Goal: Book appointment/travel/reservation

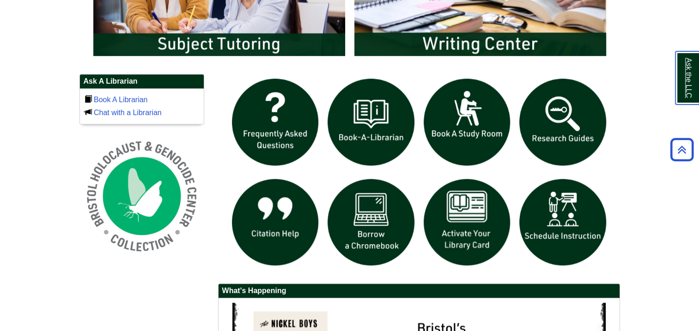
scroll to position [601, 0]
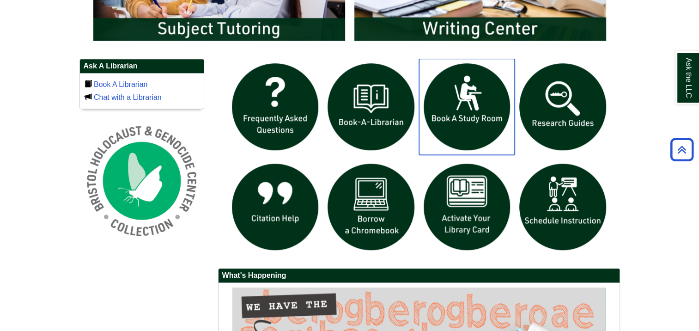
click at [443, 106] on img "slideshow" at bounding box center [467, 107] width 96 height 96
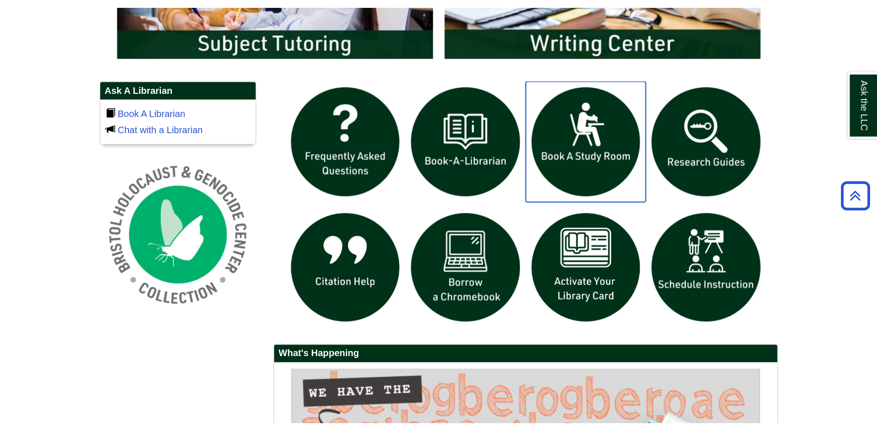
scroll to position [620, 0]
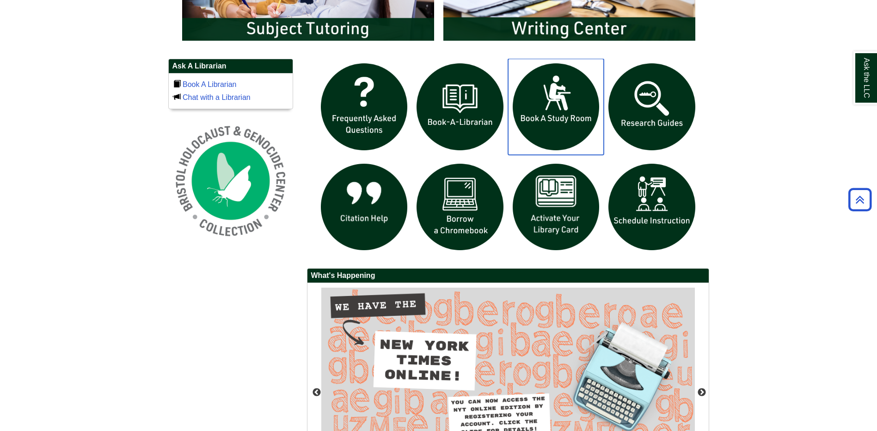
click at [546, 110] on img "slideshow" at bounding box center [556, 107] width 96 height 96
click at [561, 119] on img "slideshow" at bounding box center [556, 107] width 96 height 96
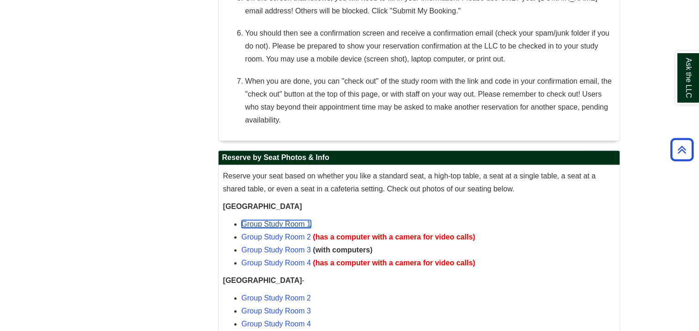
scroll to position [647, 0]
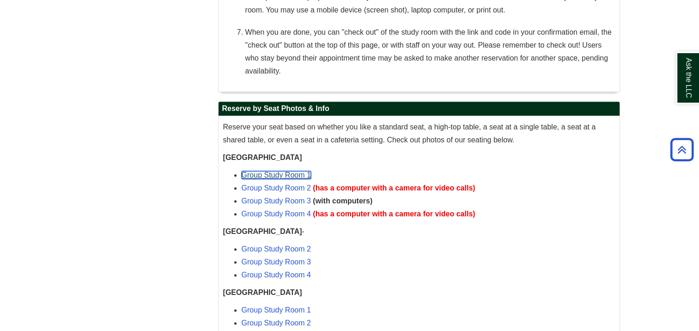
click at [292, 176] on link "Group Study Room 1" at bounding box center [276, 175] width 69 height 8
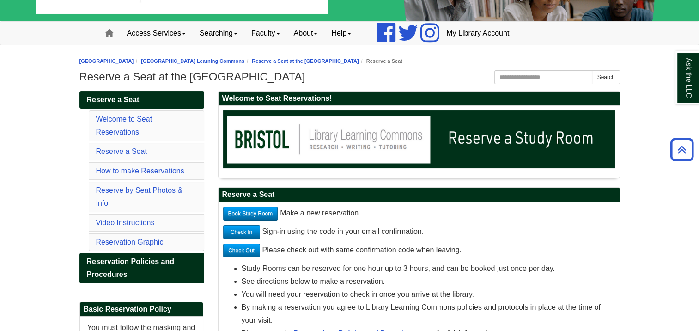
scroll to position [46, 0]
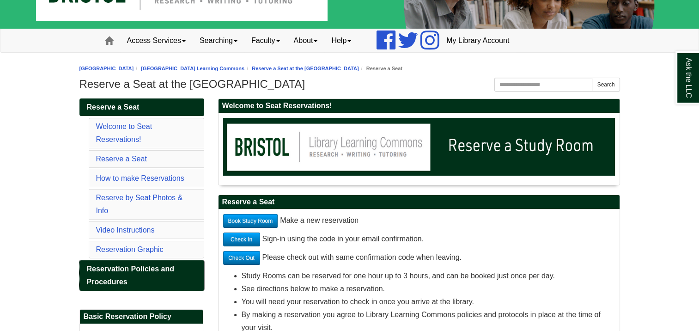
click at [112, 265] on span "Reservation Policies and Procedures" at bounding box center [130, 275] width 87 height 21
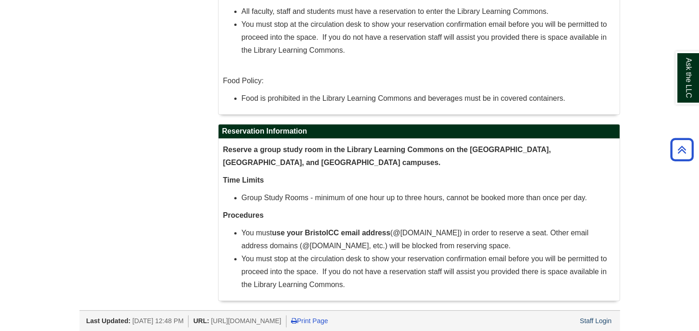
scroll to position [335, 0]
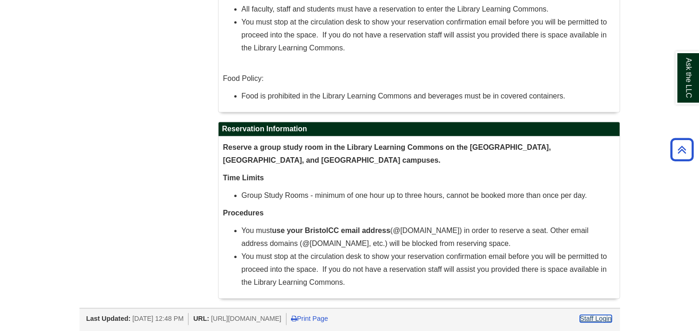
click at [594, 315] on link "Staff Login" at bounding box center [596, 318] width 32 height 7
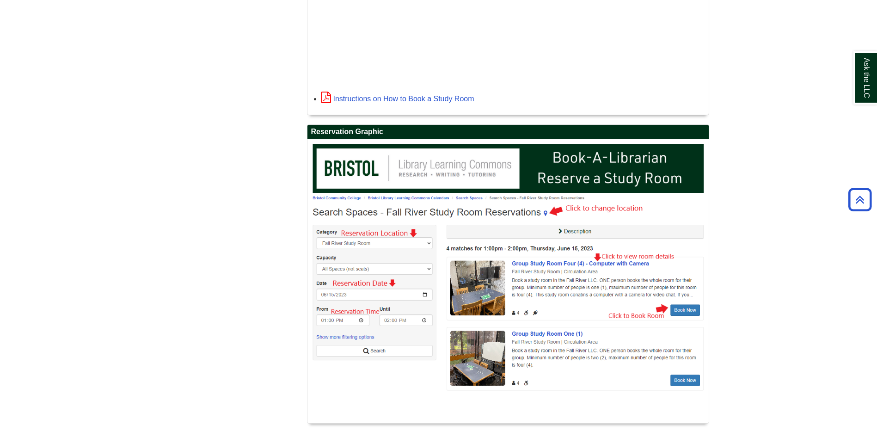
scroll to position [1121, 0]
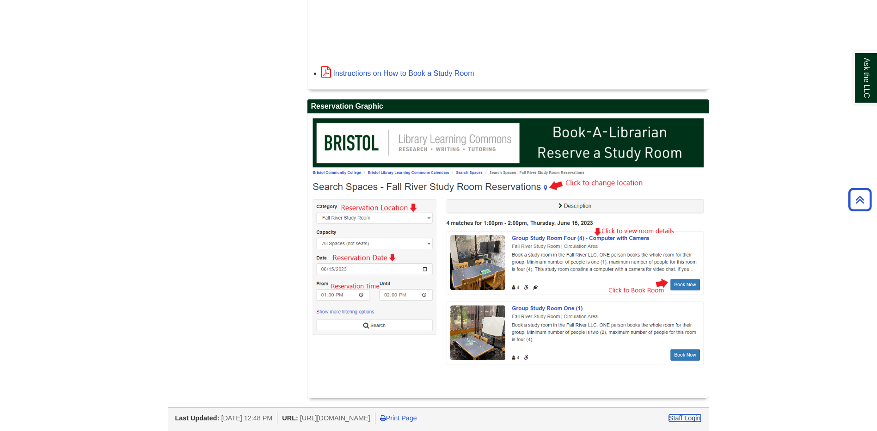
click at [677, 420] on link "Staff Login" at bounding box center [685, 417] width 32 height 7
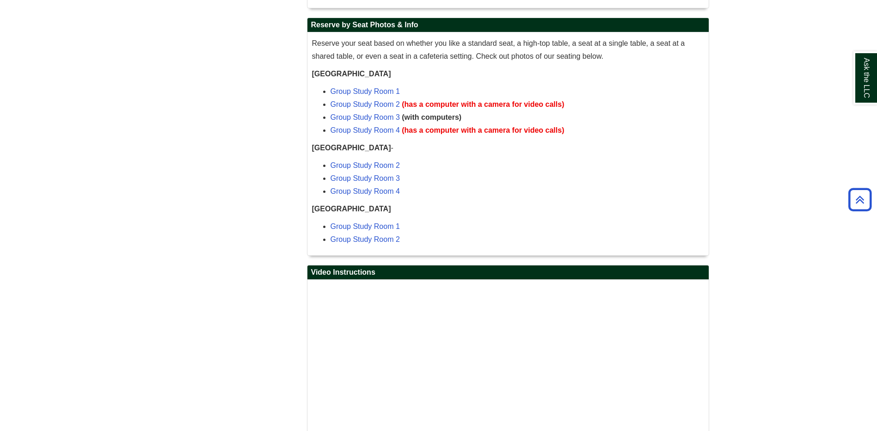
scroll to position [740, 0]
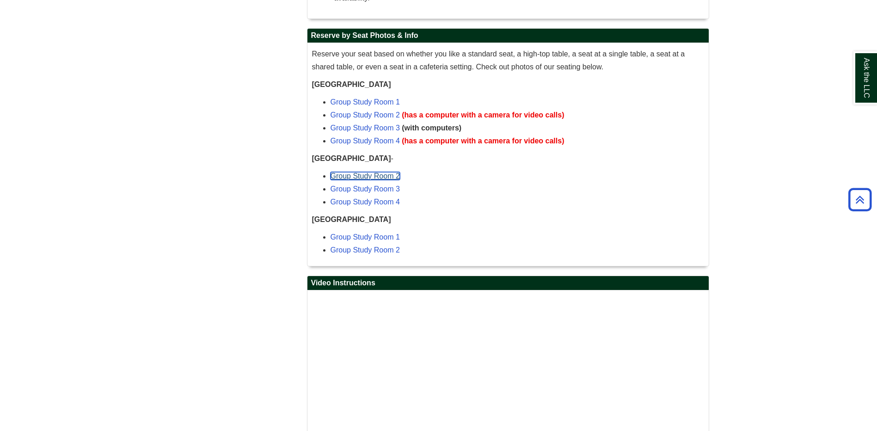
click at [386, 177] on link "Group Study Room 2" at bounding box center [365, 176] width 69 height 8
click at [360, 187] on link "Group Study Room 3" at bounding box center [365, 189] width 69 height 8
click at [379, 202] on link "Group Study Room 4" at bounding box center [365, 202] width 69 height 8
click at [380, 238] on link "Group Study Room 1" at bounding box center [365, 237] width 69 height 8
click at [359, 248] on link "Group Study Room 2" at bounding box center [365, 250] width 69 height 8
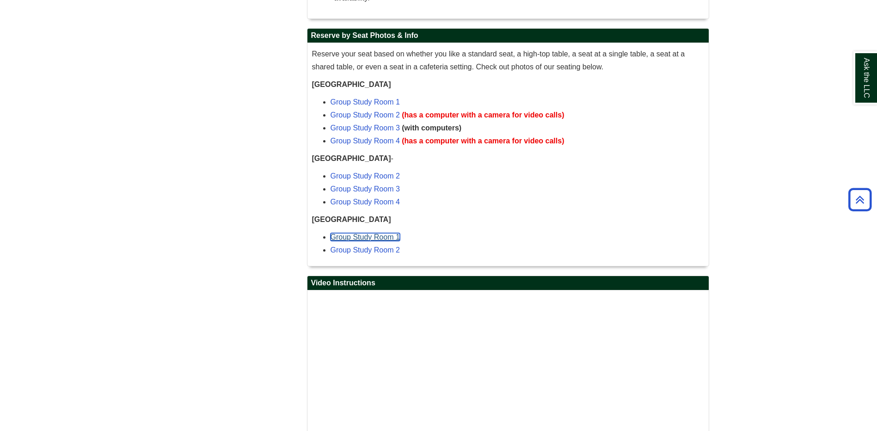
click at [380, 233] on link "Group Study Room 1" at bounding box center [365, 237] width 69 height 8
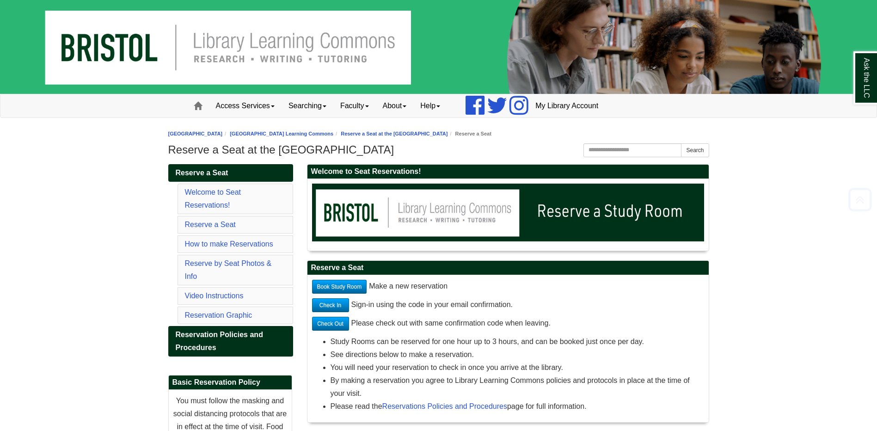
scroll to position [740, 0]
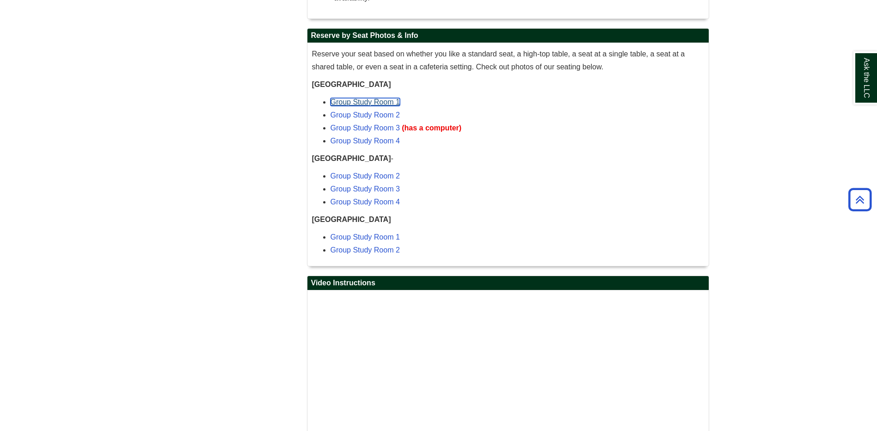
click at [379, 100] on link "Group Study Room 1" at bounding box center [365, 102] width 69 height 8
click at [385, 104] on link "Group Study Room 1" at bounding box center [365, 102] width 69 height 8
click at [390, 177] on link "Group Study Room 2" at bounding box center [365, 176] width 69 height 8
